Goal: Browse casually

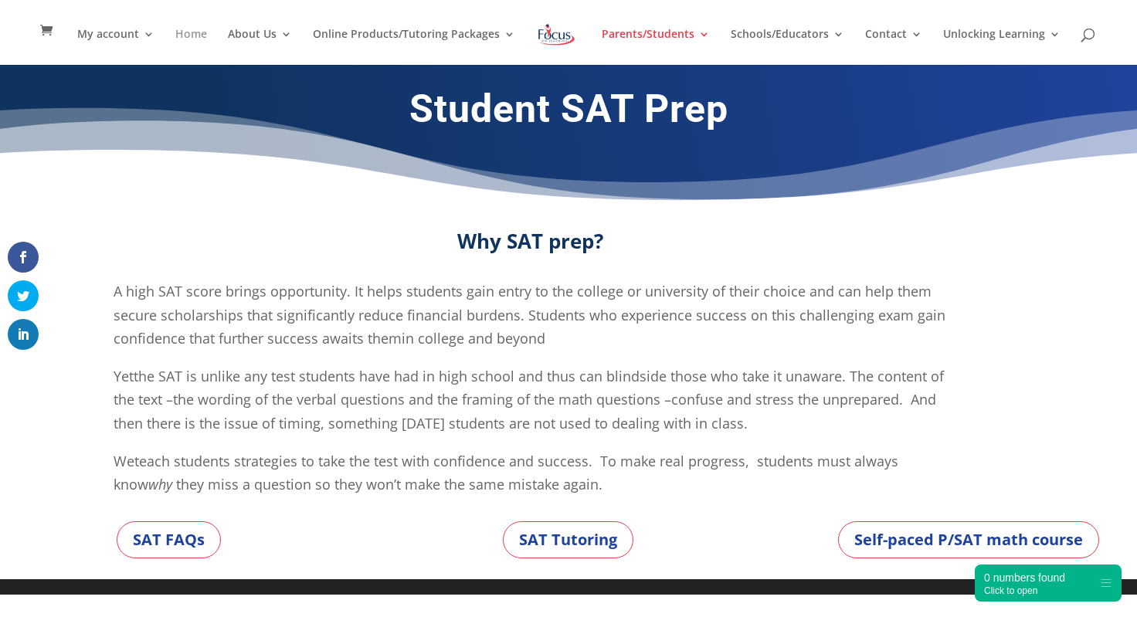
click at [201, 36] on link "Home" at bounding box center [191, 47] width 32 height 36
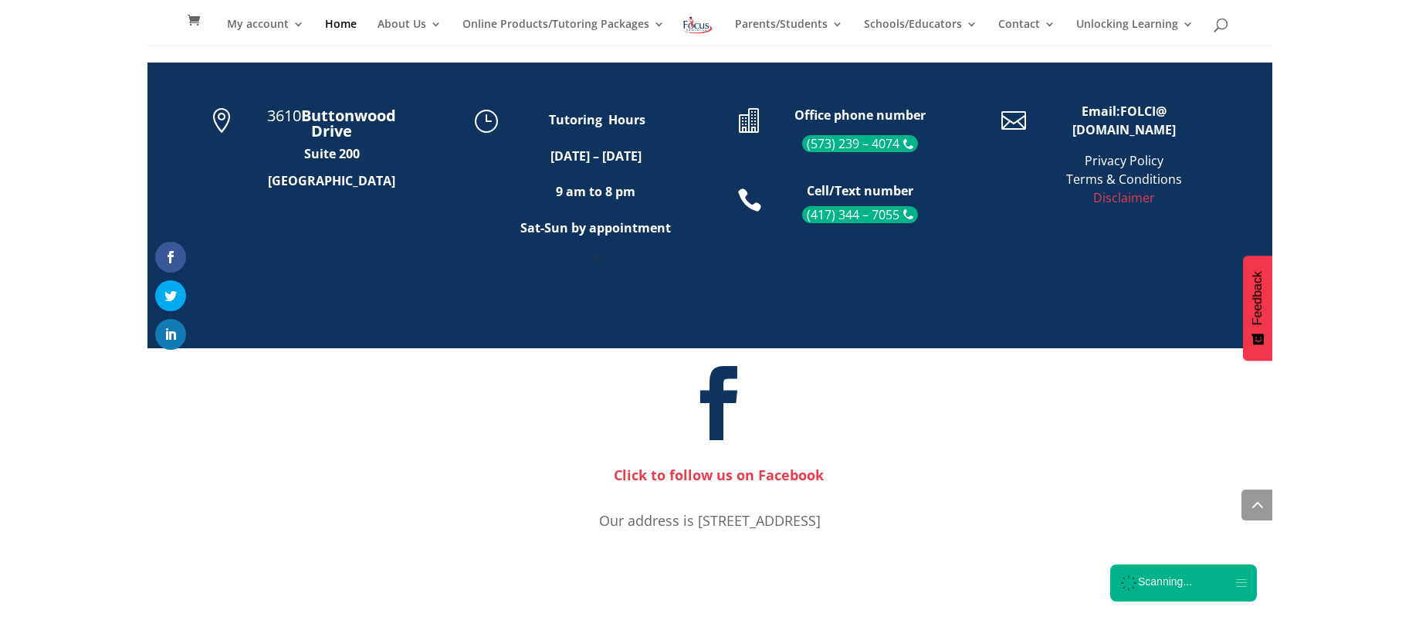
scroll to position [865, 0]
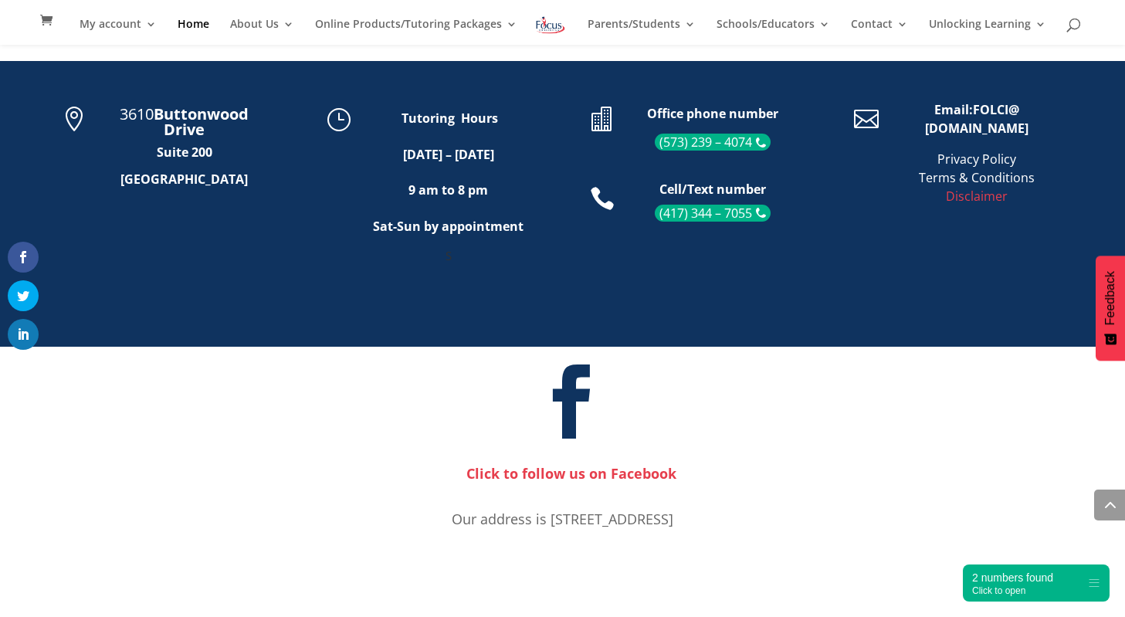
click at [282, 420] on div " Click to follow us on Facebook" at bounding box center [571, 424] width 817 height 121
click at [228, 407] on div " Click to follow us on Facebook" at bounding box center [571, 424] width 817 height 121
